Goal: Information Seeking & Learning: Learn about a topic

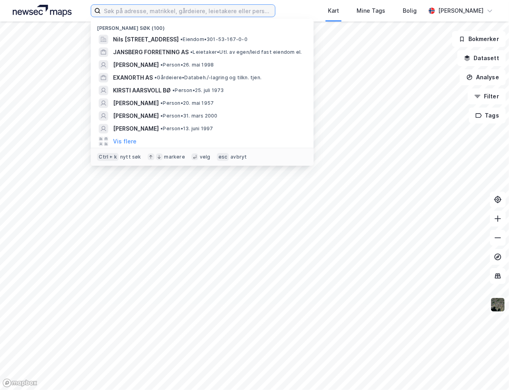
click at [173, 9] on input at bounding box center [188, 11] width 174 height 12
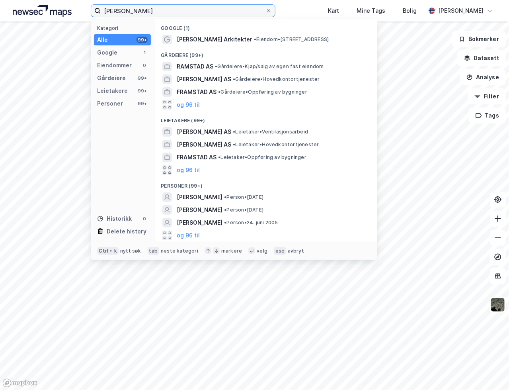
type input "[PERSON_NAME]"
click at [191, 233] on button "og 96 til" at bounding box center [188, 236] width 23 height 10
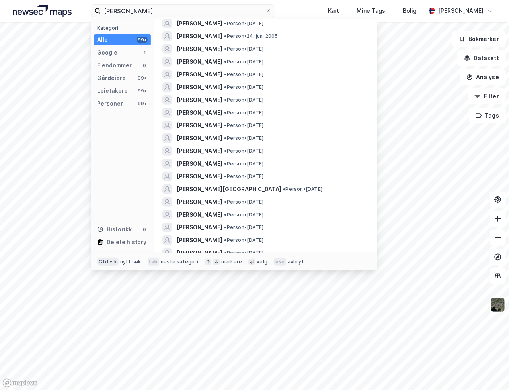
scroll to position [199, 0]
click at [243, 176] on span "[PERSON_NAME][GEOGRAPHIC_DATA]" at bounding box center [229, 177] width 105 height 10
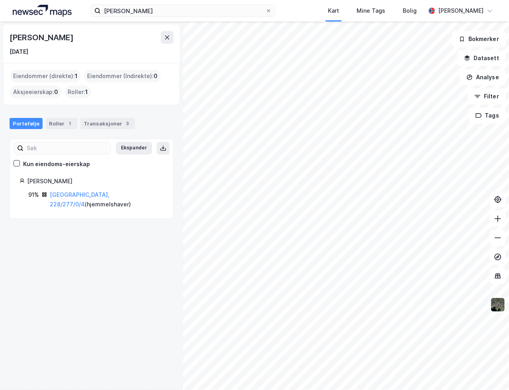
click at [86, 195] on link "[GEOGRAPHIC_DATA], 228/277/0/4" at bounding box center [80, 199] width 60 height 16
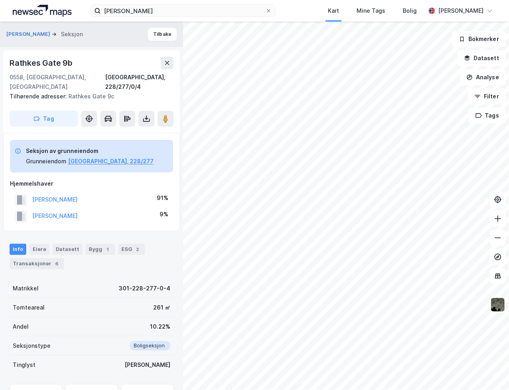
click at [145, 115] on icon at bounding box center [147, 119] width 8 height 8
click at [130, 131] on div "Last ned grunnbok" at bounding box center [107, 134] width 46 height 6
click at [120, 144] on div "Last ned matrikkelrapport" at bounding box center [117, 147] width 66 height 6
click at [49, 258] on div "Transaksjoner 6" at bounding box center [37, 263] width 55 height 11
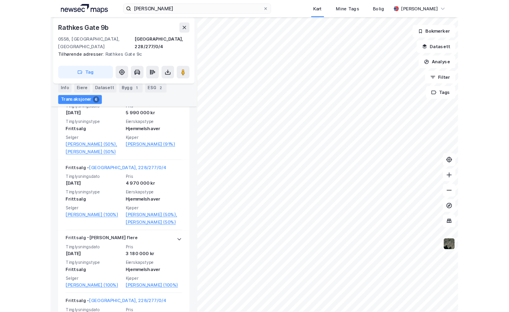
scroll to position [227, 0]
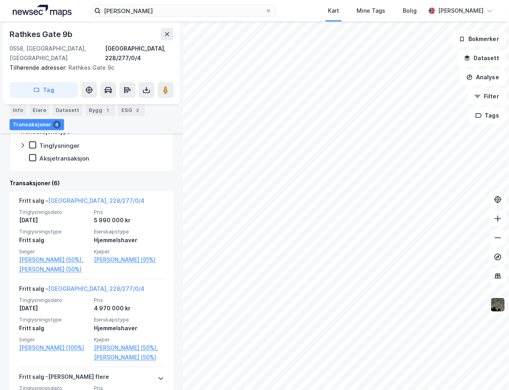
click at [73, 196] on div "Fritt salg - [GEOGRAPHIC_DATA], 228/277/0/4" at bounding box center [81, 202] width 125 height 13
click at [73, 197] on link "[GEOGRAPHIC_DATA], 228/277/0/4" at bounding box center [96, 200] width 96 height 7
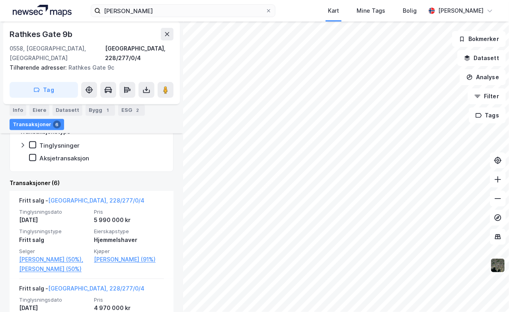
click at [114, 255] on link "[PERSON_NAME] (91%)" at bounding box center [129, 260] width 70 height 10
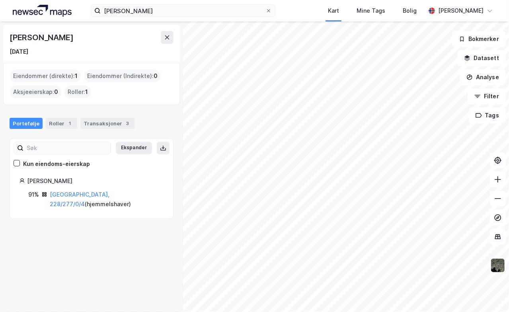
click at [52, 195] on link "[GEOGRAPHIC_DATA], 228/277/0/4" at bounding box center [80, 199] width 60 height 16
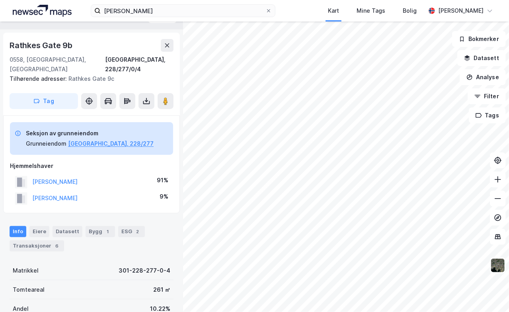
scroll to position [40, 0]
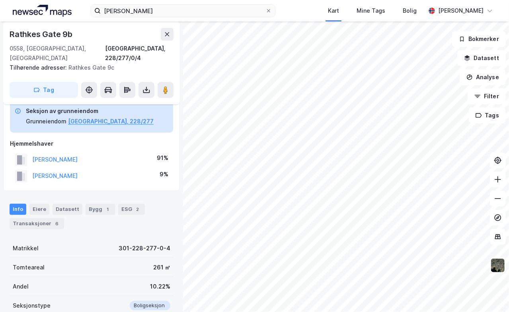
click at [0, 0] on button "[PERSON_NAME]" at bounding box center [0, 0] width 0 height 0
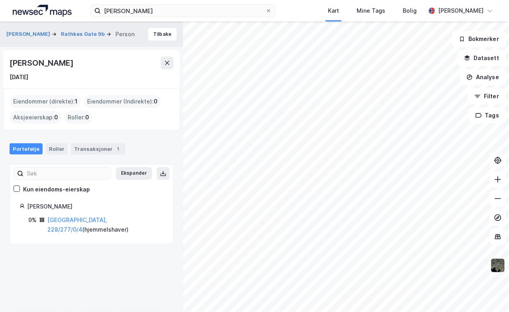
drag, startPoint x: 54, startPoint y: 74, endPoint x: 21, endPoint y: 73, distance: 33.1
click at [21, 73] on div "[DATE]" at bounding box center [92, 78] width 164 height 10
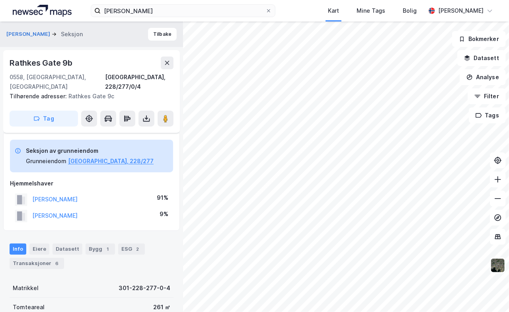
scroll to position [40, 0]
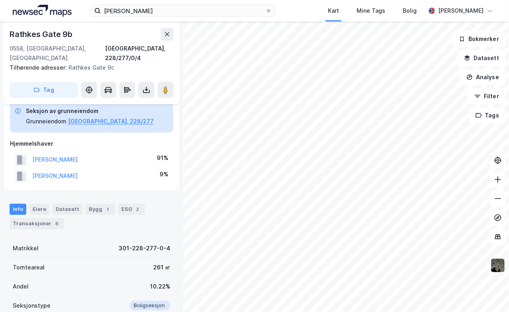
drag, startPoint x: 92, startPoint y: 121, endPoint x: 95, endPoint y: 124, distance: 4.5
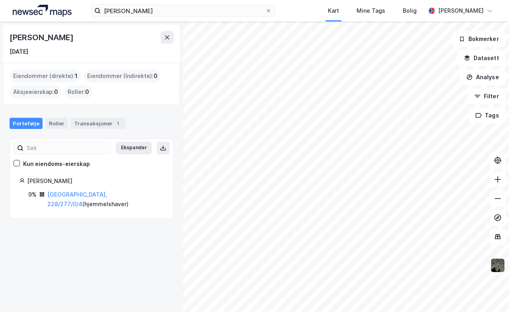
click at [90, 123] on div "Transaksjoner 1" at bounding box center [98, 123] width 55 height 11
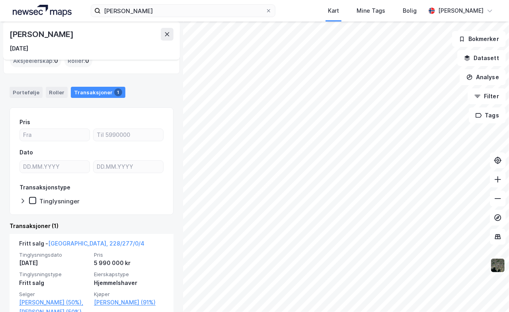
scroll to position [69, 0]
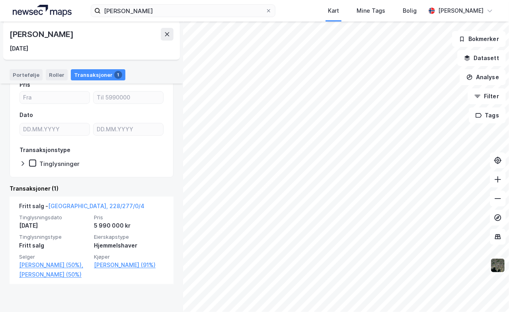
click at [69, 264] on link "[PERSON_NAME] (50%)," at bounding box center [54, 266] width 70 height 10
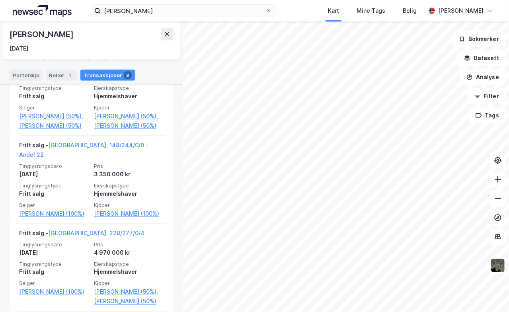
scroll to position [518, 0]
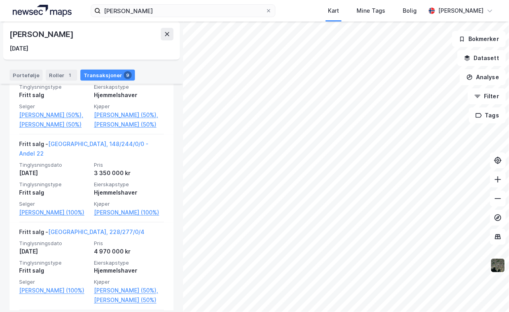
click at [122, 129] on link "[PERSON_NAME] (50%)" at bounding box center [129, 125] width 70 height 10
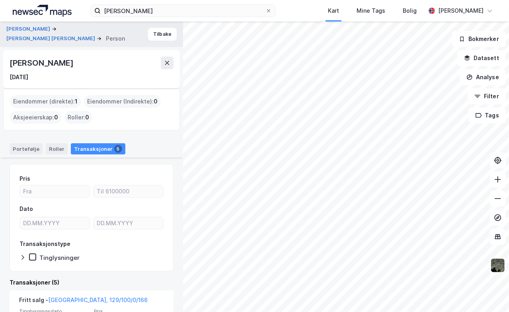
drag, startPoint x: 9, startPoint y: 63, endPoint x: 129, endPoint y: 64, distance: 120.3
click at [129, 64] on div "[PERSON_NAME] [DATE]" at bounding box center [91, 69] width 177 height 38
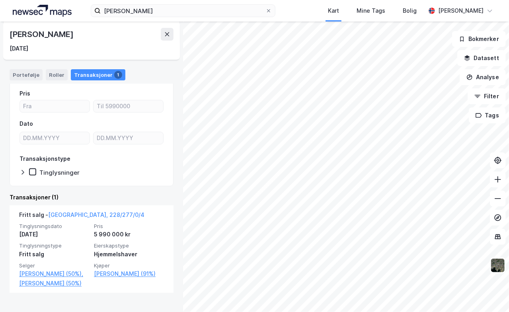
scroll to position [69, 0]
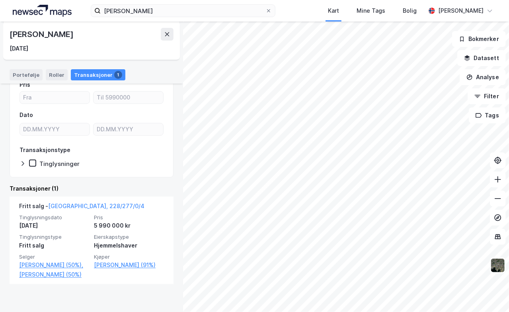
click at [54, 266] on link "[PERSON_NAME] (50%)," at bounding box center [54, 266] width 70 height 10
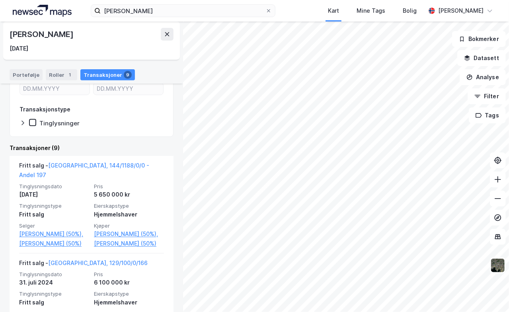
scroll to position [174, 0]
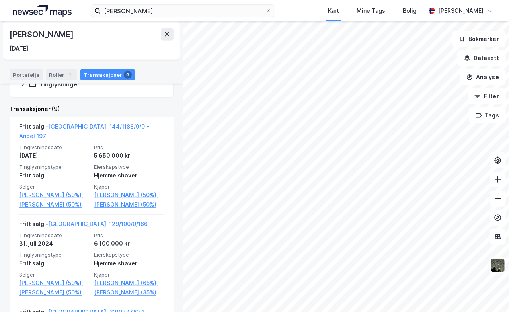
click at [118, 190] on link "[PERSON_NAME] (50%)," at bounding box center [129, 195] width 70 height 10
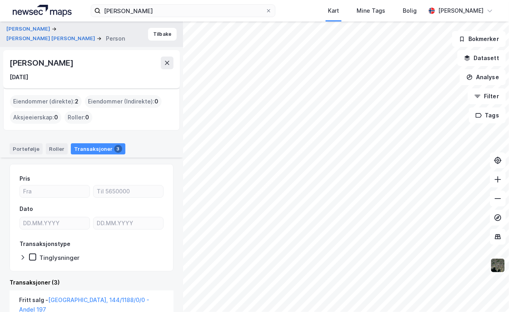
drag, startPoint x: 6, startPoint y: 61, endPoint x: 104, endPoint y: 59, distance: 97.6
click at [104, 59] on div "[PERSON_NAME] [DATE]" at bounding box center [91, 69] width 177 height 38
click at [46, 93] on div "Eiendommer (direkte) : 2 Eiendommer (Indirekte) : 0 Aksjeeierskap : 0 Roller : 0" at bounding box center [91, 109] width 177 height 42
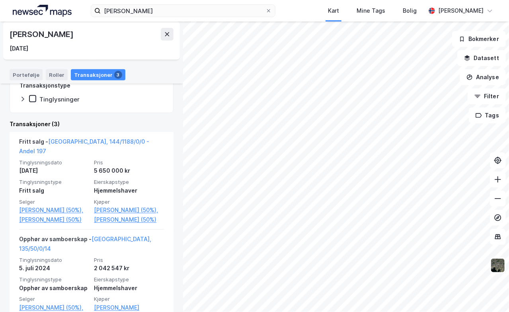
scroll to position [199, 0]
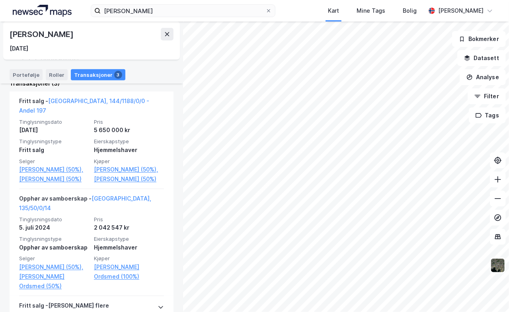
click at [116, 180] on link "[PERSON_NAME] (50%)" at bounding box center [129, 179] width 70 height 10
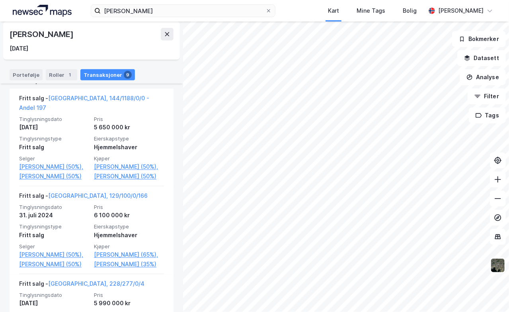
scroll to position [199, 0]
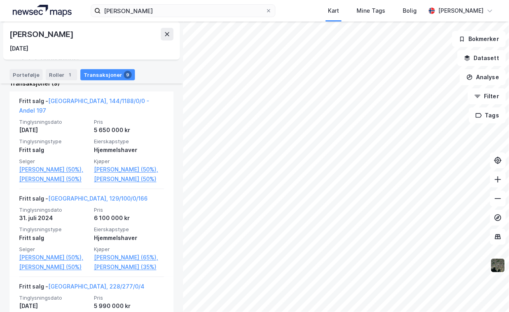
click at [133, 165] on link "[PERSON_NAME] (50%)," at bounding box center [129, 170] width 70 height 10
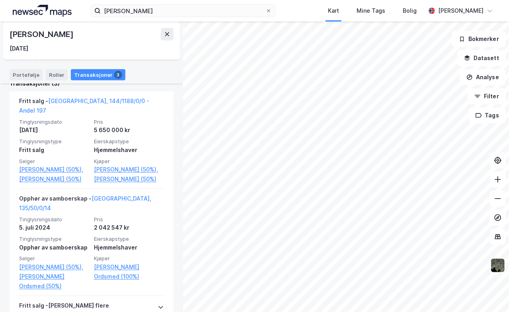
drag, startPoint x: 130, startPoint y: 133, endPoint x: 125, endPoint y: 135, distance: 4.9
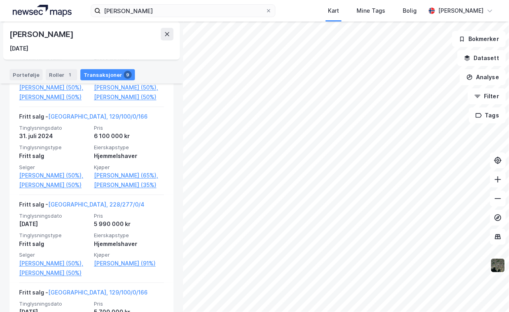
scroll to position [239, 0]
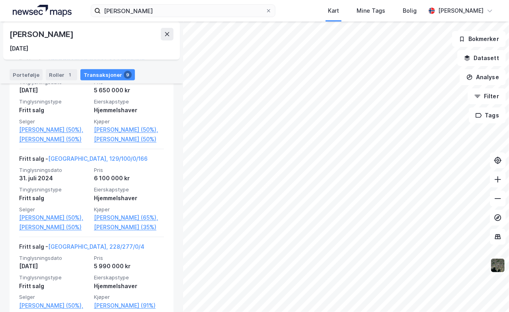
click at [120, 125] on link "[PERSON_NAME] (50%)," at bounding box center [129, 130] width 70 height 10
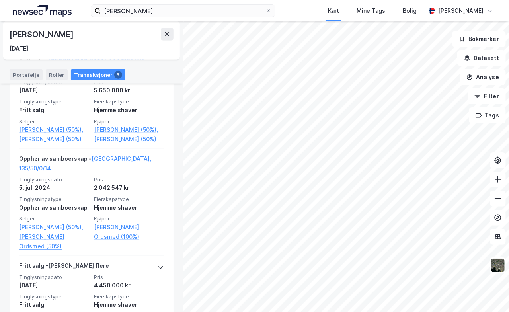
drag, startPoint x: 120, startPoint y: 123, endPoint x: 125, endPoint y: 121, distance: 6.2
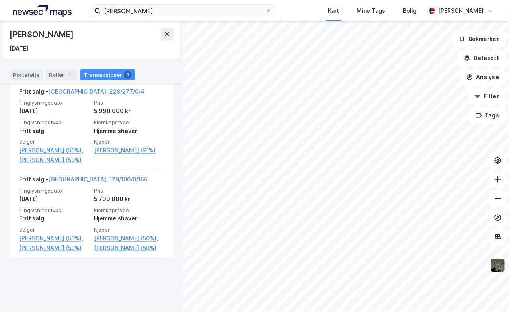
scroll to position [398, 0]
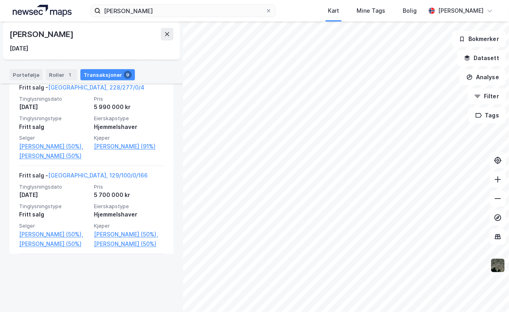
click at [121, 249] on link "[PERSON_NAME] (50%)" at bounding box center [129, 244] width 70 height 10
drag, startPoint x: 125, startPoint y: 214, endPoint x: 133, endPoint y: 218, distance: 8.0
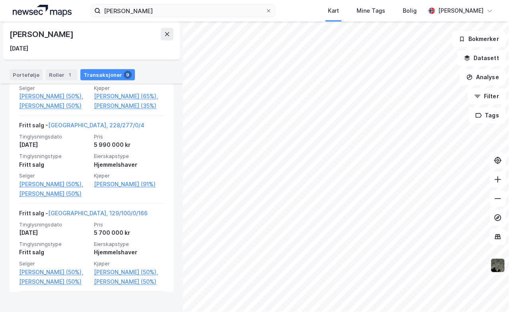
scroll to position [42, 0]
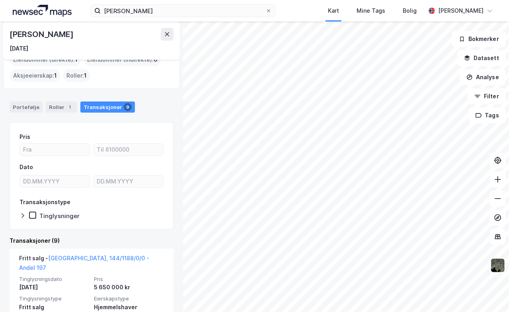
click at [38, 7] on img at bounding box center [42, 11] width 59 height 12
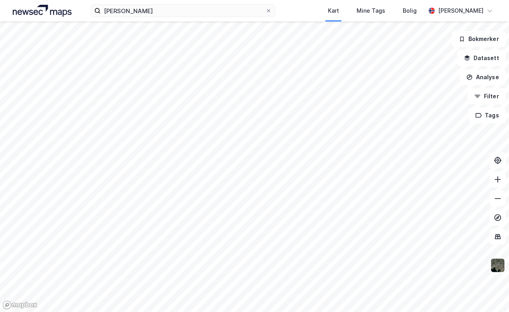
drag, startPoint x: 44, startPoint y: 16, endPoint x: 56, endPoint y: 14, distance: 12.1
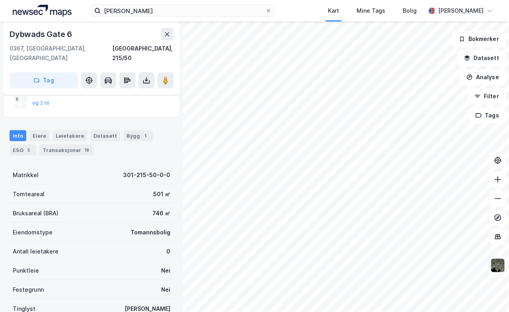
click at [77, 145] on div "Transaksjoner 18" at bounding box center [66, 150] width 55 height 11
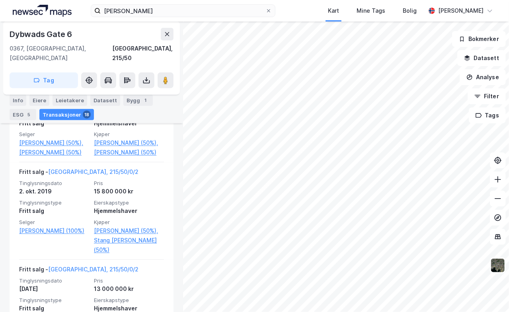
scroll to position [359, 0]
